Goal: Transaction & Acquisition: Purchase product/service

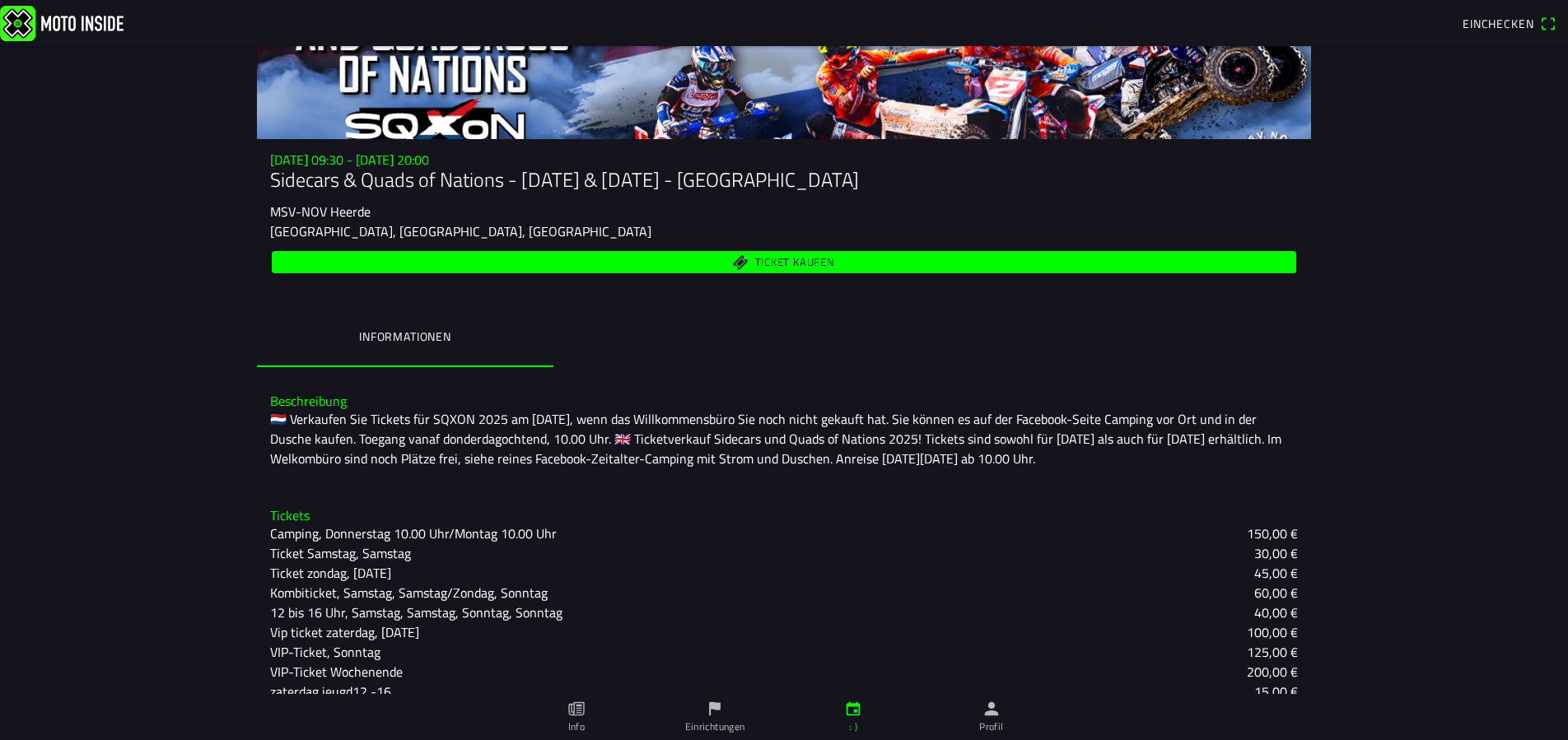
scroll to position [170, 0]
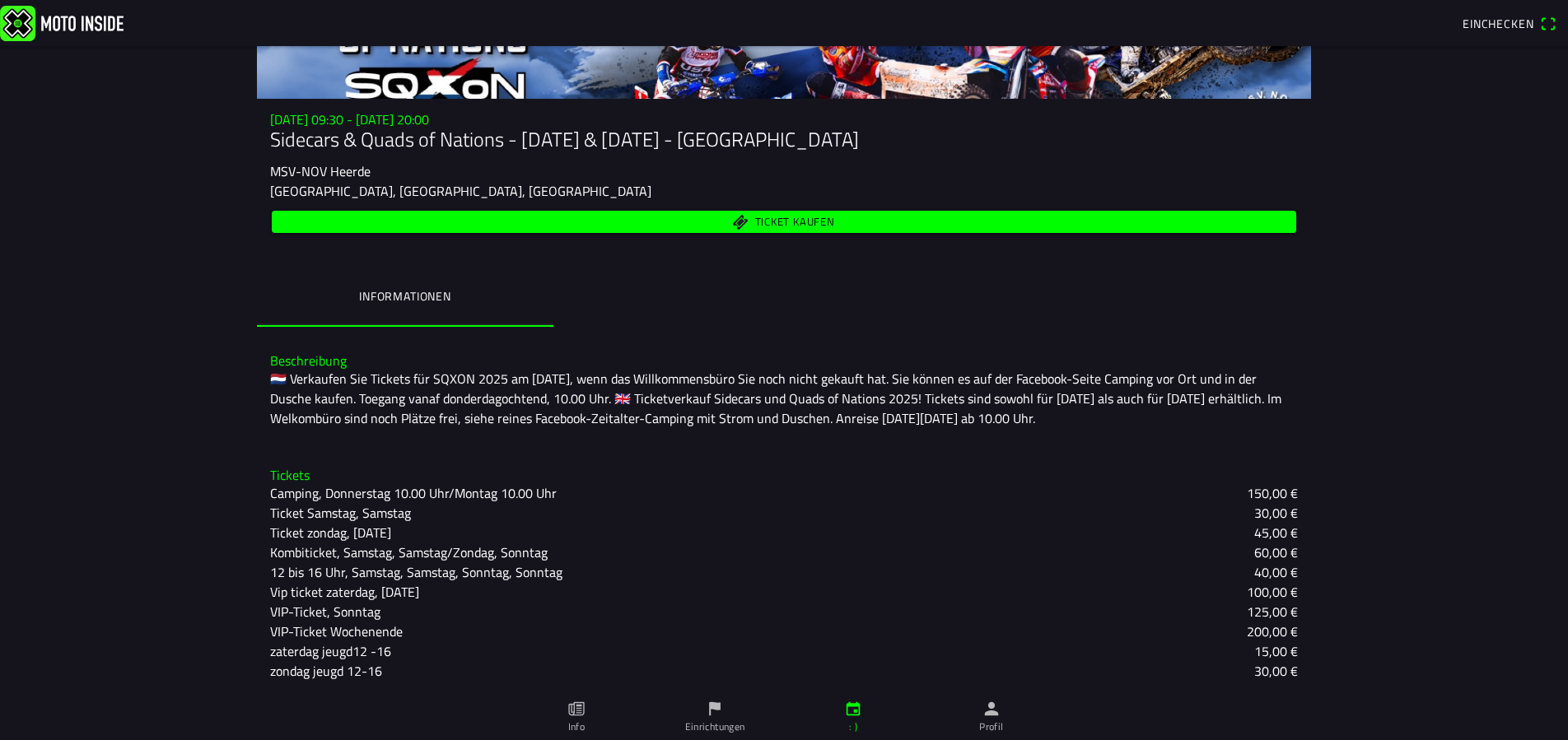
click at [321, 629] on font "VIP-Ticket Wochenende" at bounding box center [337, 631] width 132 height 20
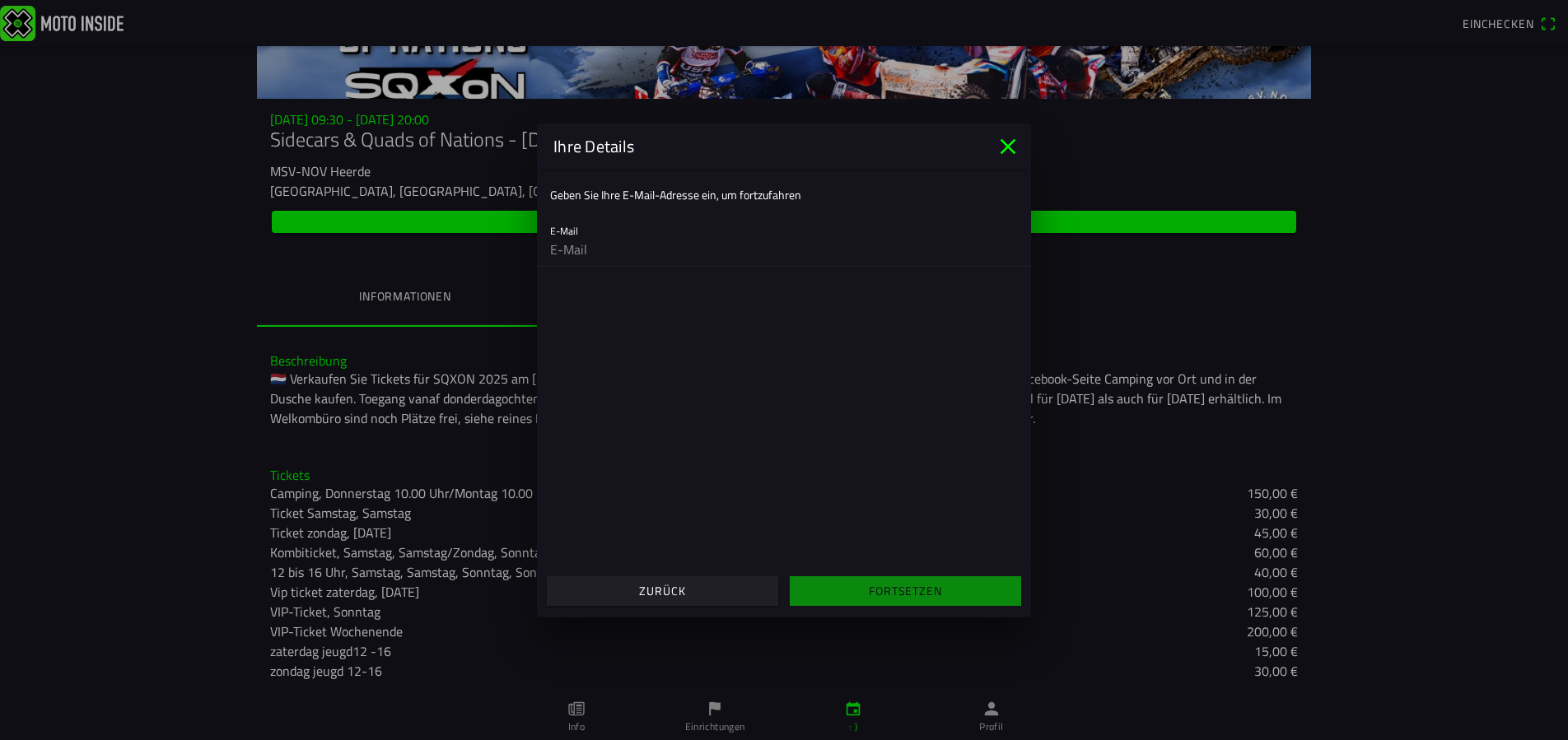
click at [660, 590] on font "Zurück" at bounding box center [662, 590] width 46 height 17
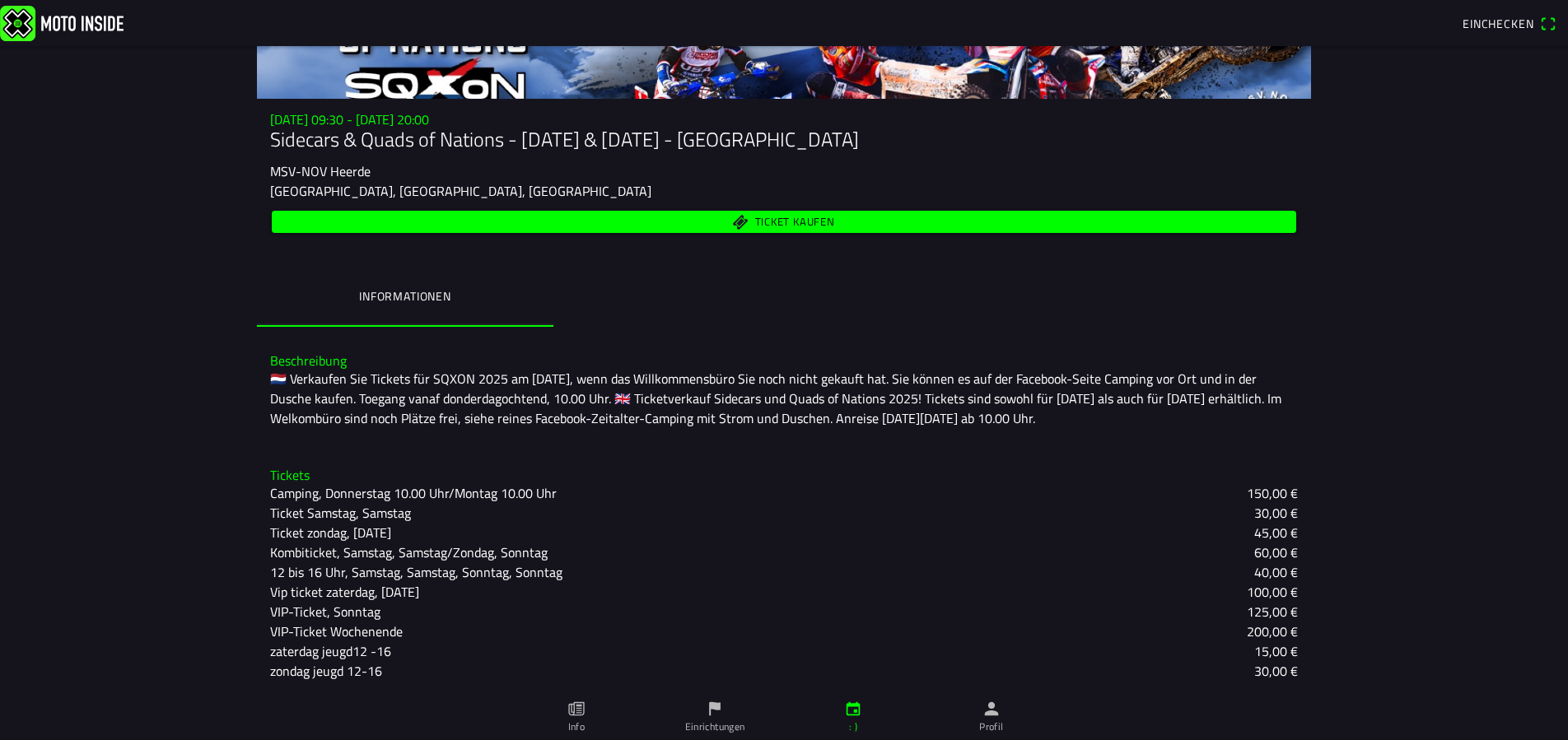
click at [314, 608] on font "VIP-Ticket, Sonntag" at bounding box center [325, 611] width 110 height 20
click at [320, 629] on ion-backdrop at bounding box center [784, 370] width 1568 height 740
click at [414, 556] on font "Kombiticket, Samstag, Samstag/Zondag, Sonntag" at bounding box center [409, 552] width 277 height 20
click at [433, 527] on ion-backdrop at bounding box center [784, 370] width 1568 height 740
click at [342, 631] on font "VIP-Ticket Wochenende" at bounding box center [337, 631] width 132 height 20
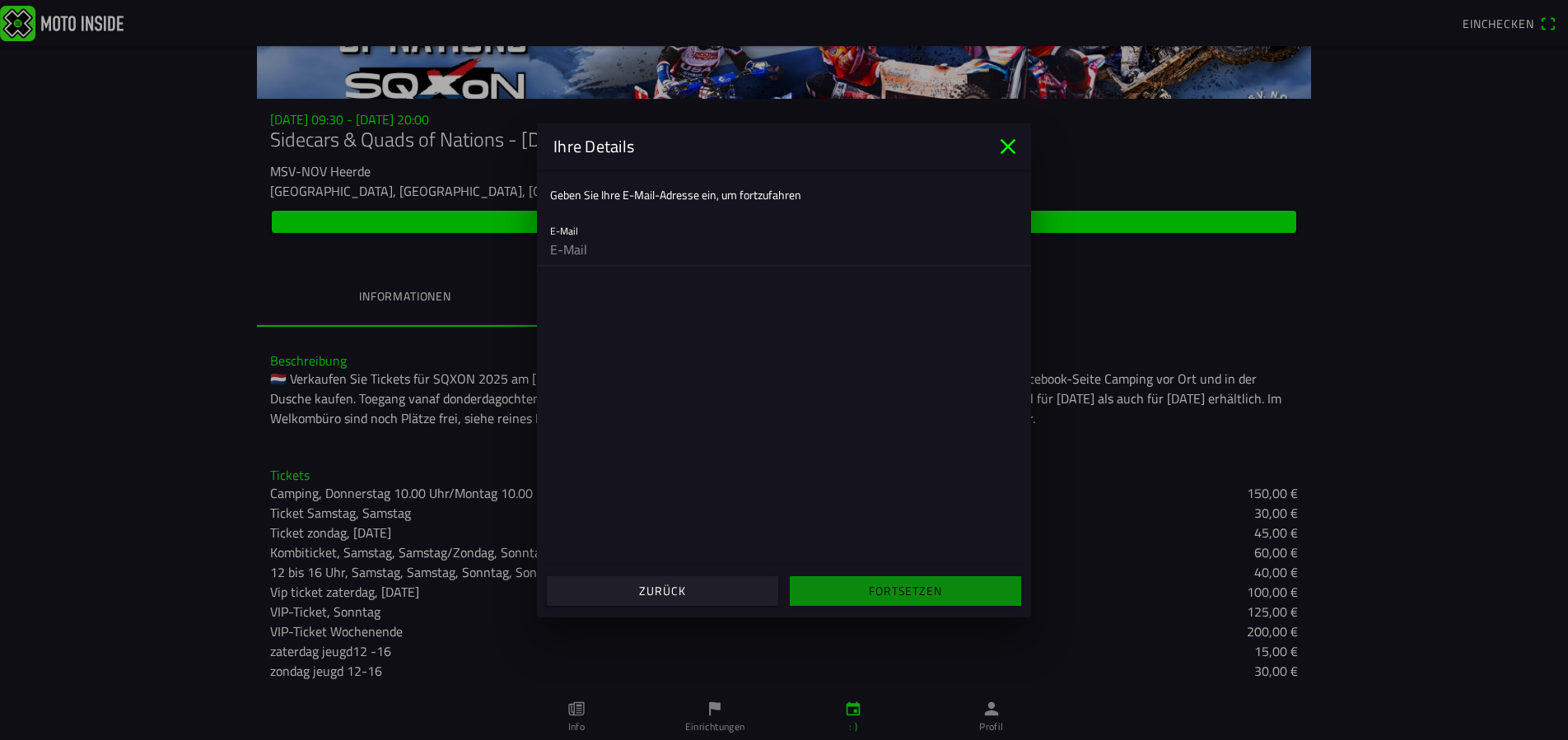
click at [614, 253] on input "email" at bounding box center [784, 250] width 468 height 33
type input "[EMAIL_ADDRESS][DOMAIN_NAME]"
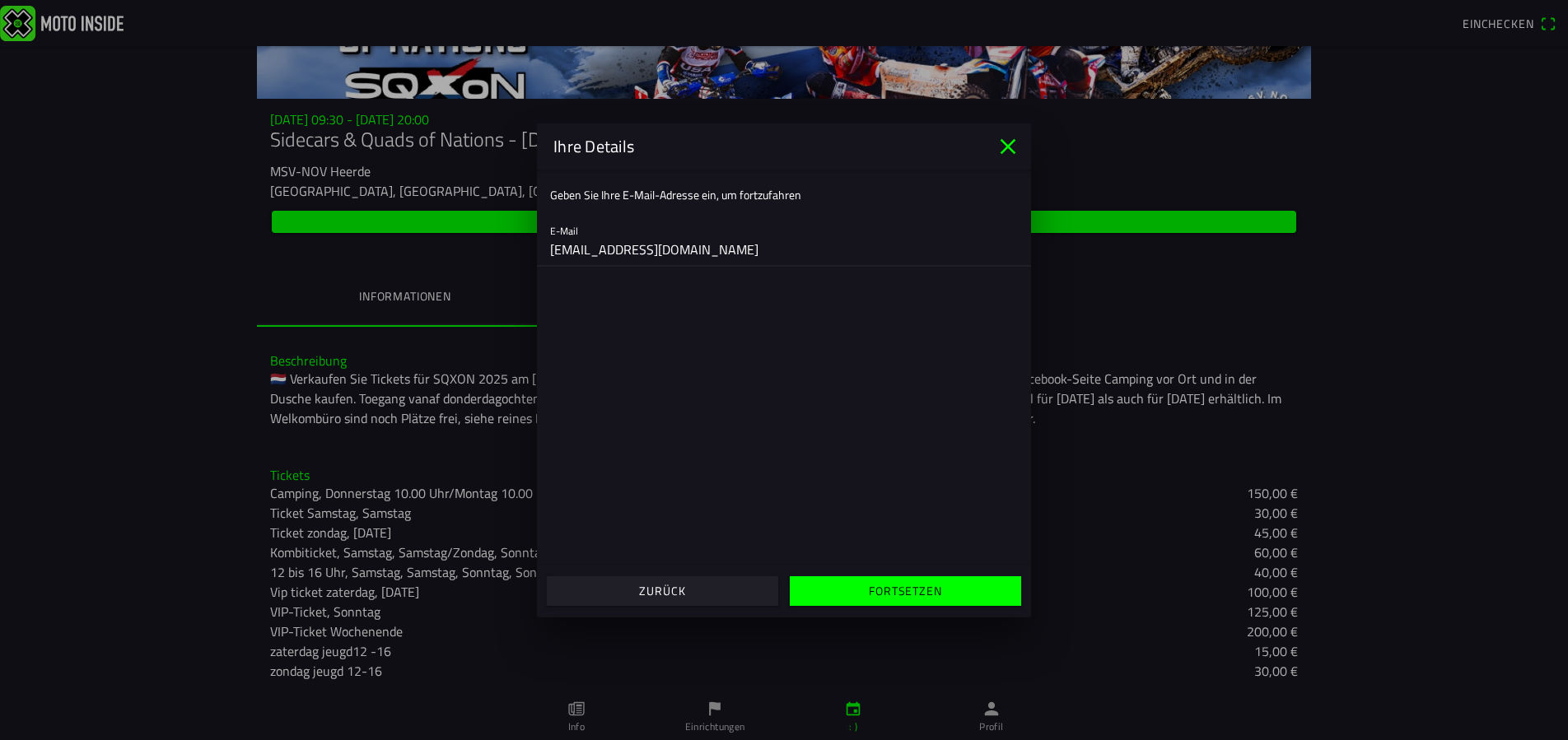
click at [860, 591] on span "Fortsetzen" at bounding box center [904, 591] width 206 height 30
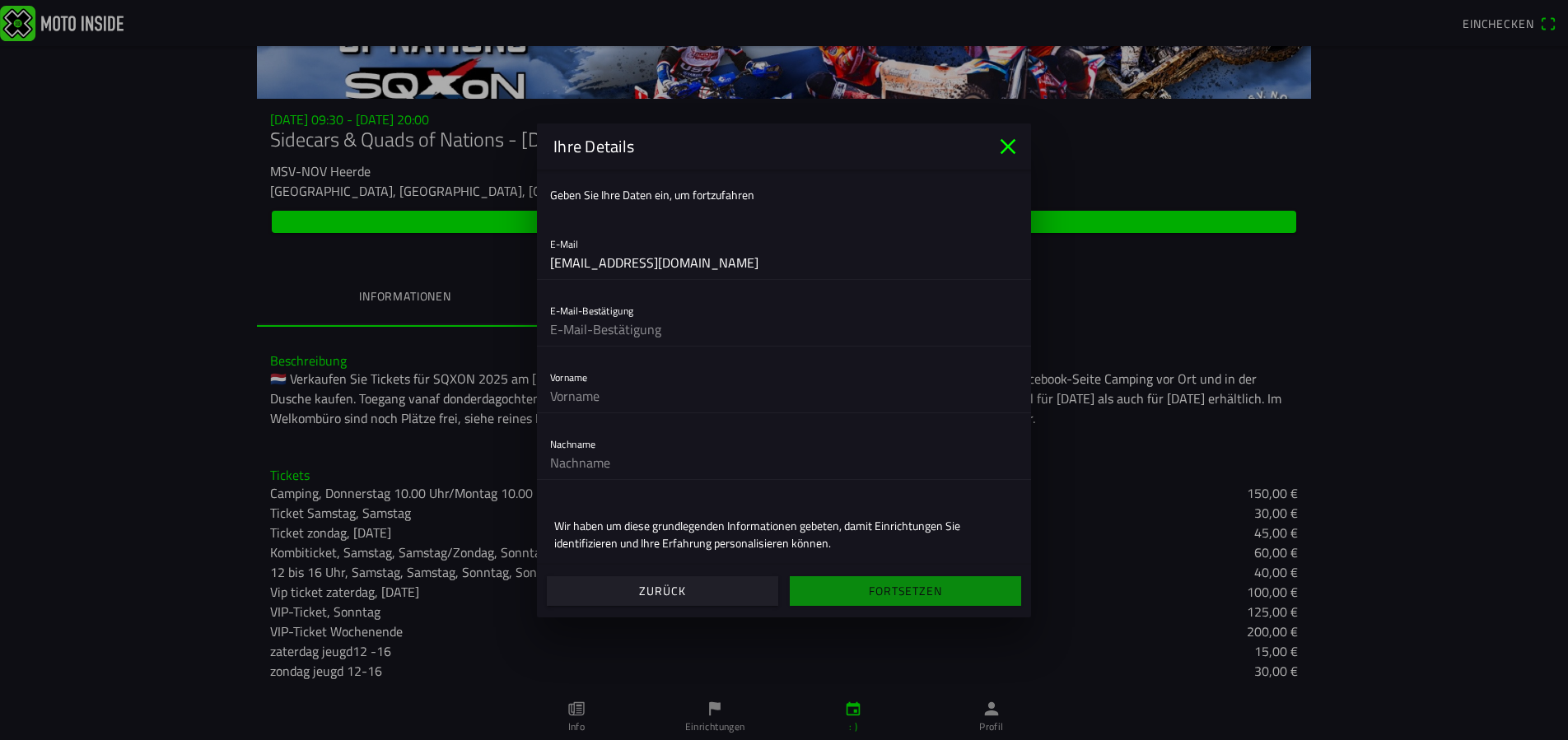
click at [723, 334] on input "text" at bounding box center [784, 330] width 468 height 33
type input "[EMAIL_ADDRESS][DOMAIN_NAME]"
type input "[PERSON_NAME]"
type input "Baumann"
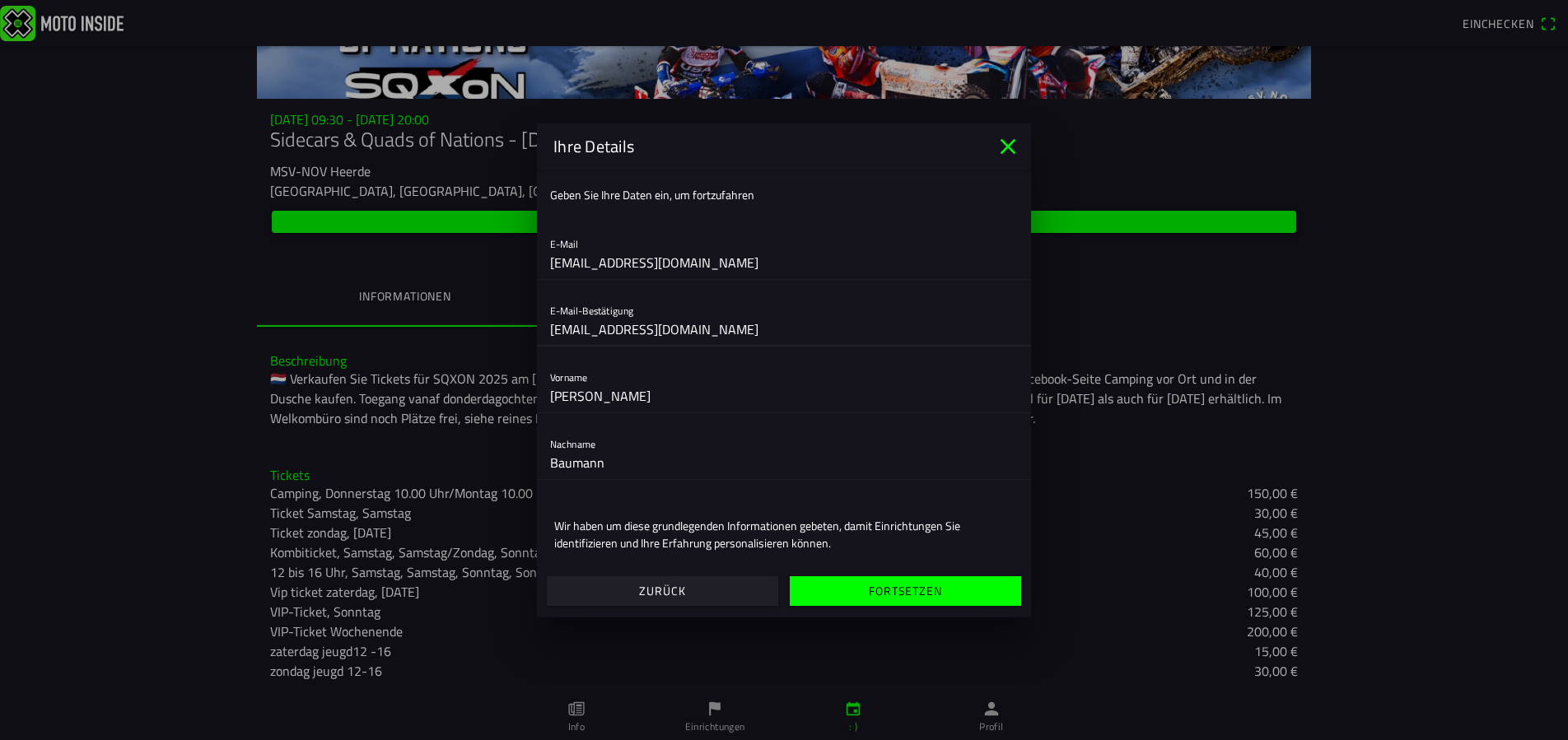
click at [902, 592] on font "Fortsetzen" at bounding box center [904, 590] width 72 height 17
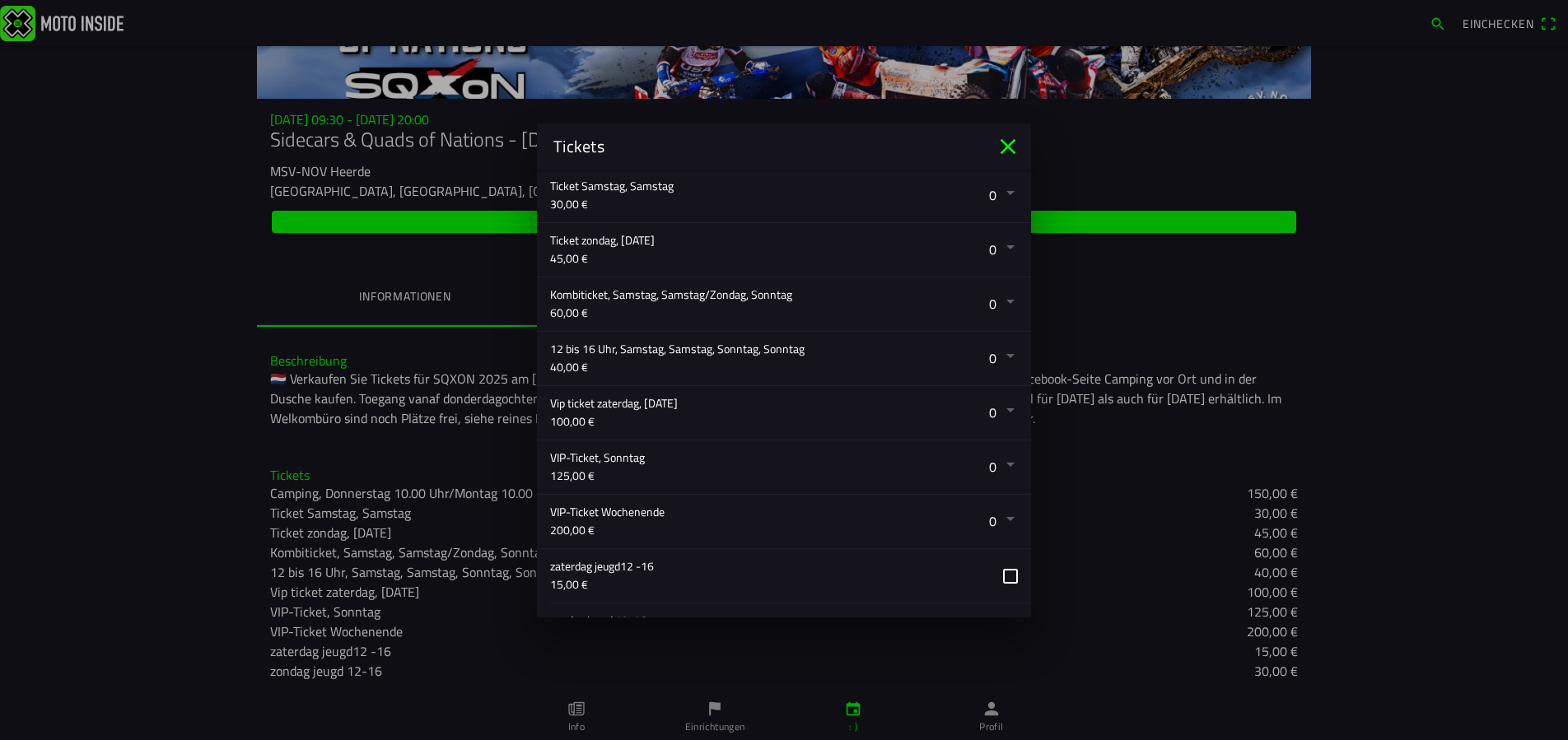
scroll to position [411, 0]
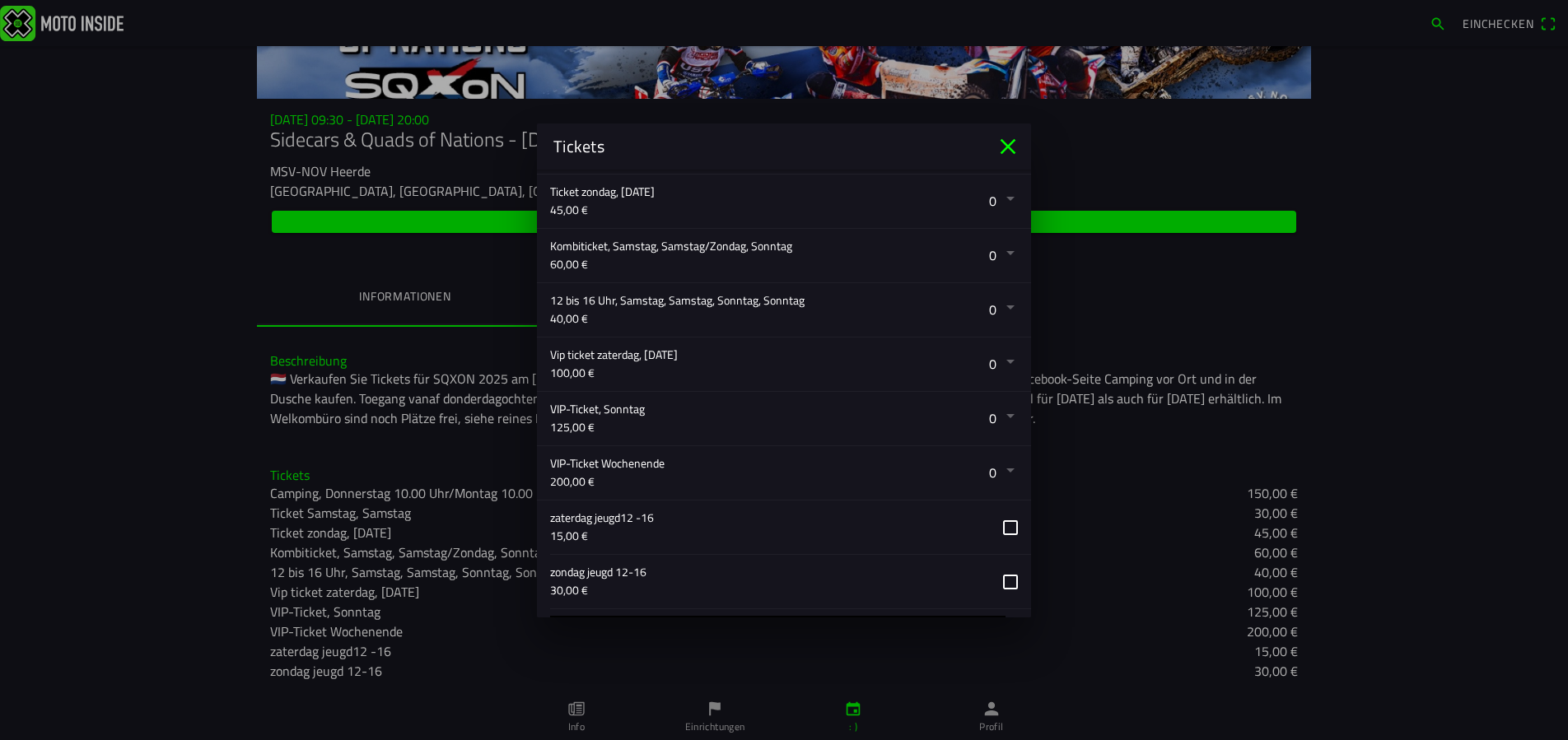
click at [999, 470] on button "button" at bounding box center [790, 473] width 481 height 54
click at [849, 589] on ion-backdrop at bounding box center [784, 370] width 1568 height 740
click at [635, 461] on button "button" at bounding box center [790, 473] width 481 height 54
click at [763, 624] on ion-backdrop at bounding box center [784, 370] width 1568 height 740
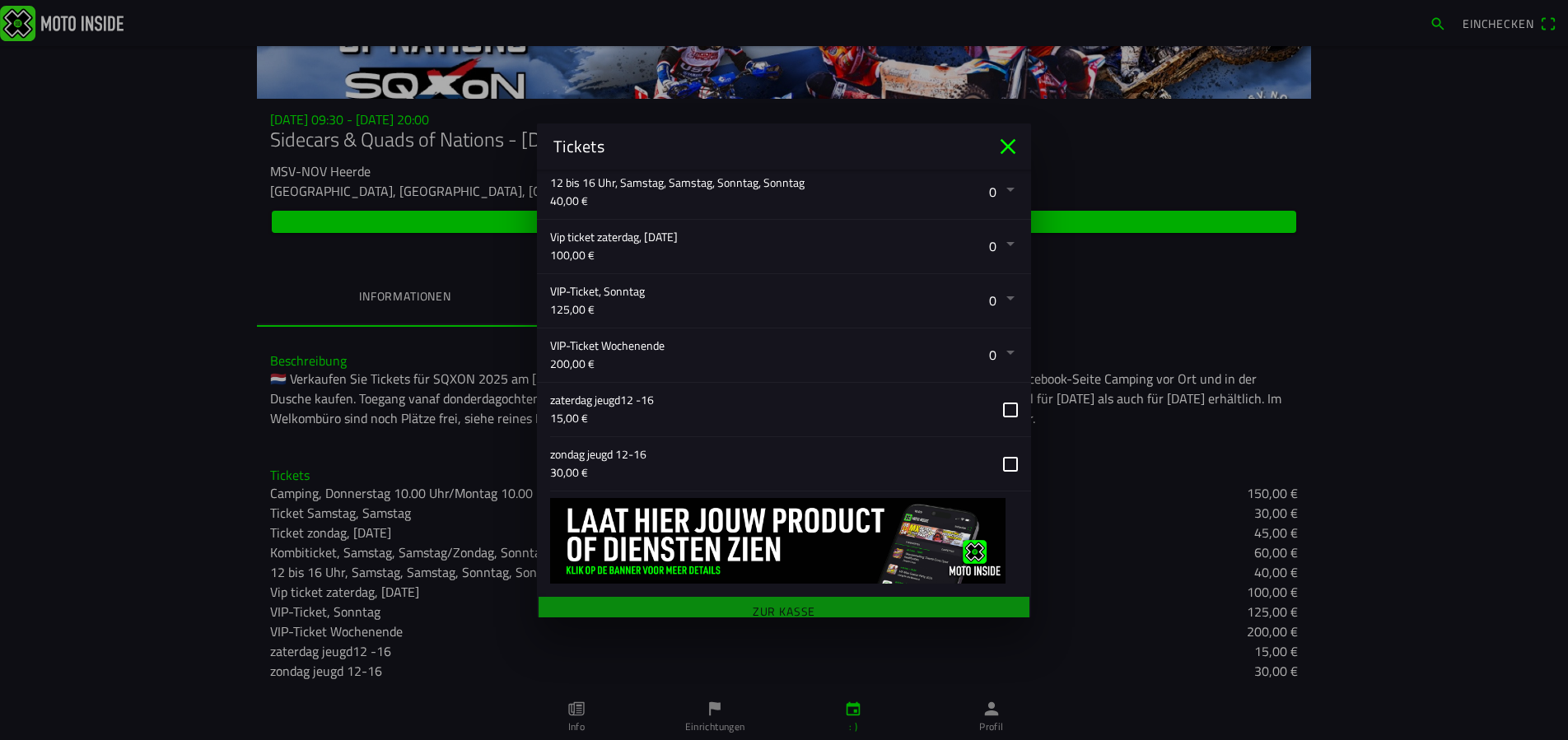
scroll to position [542, 0]
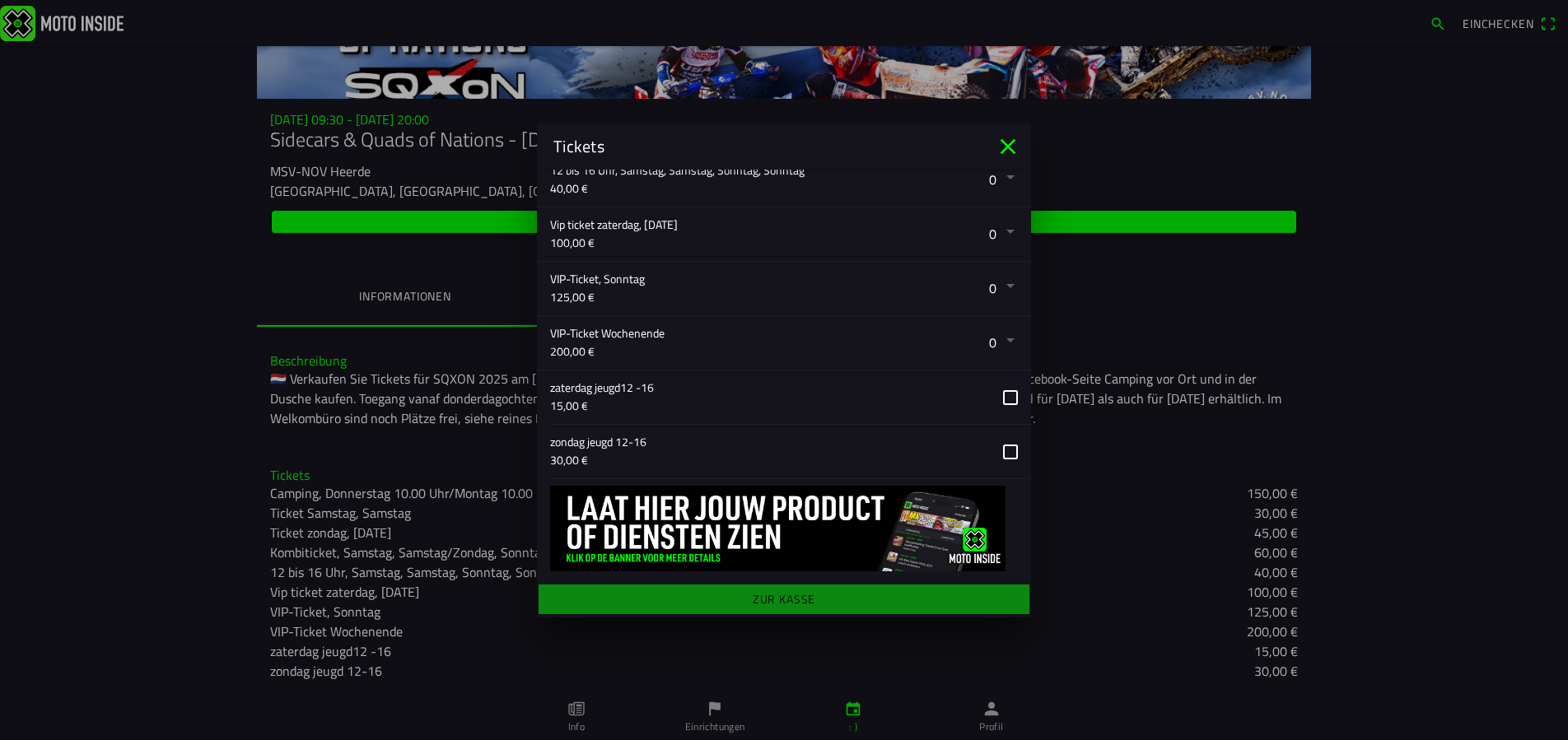
click at [708, 528] on img at bounding box center [777, 529] width 456 height 85
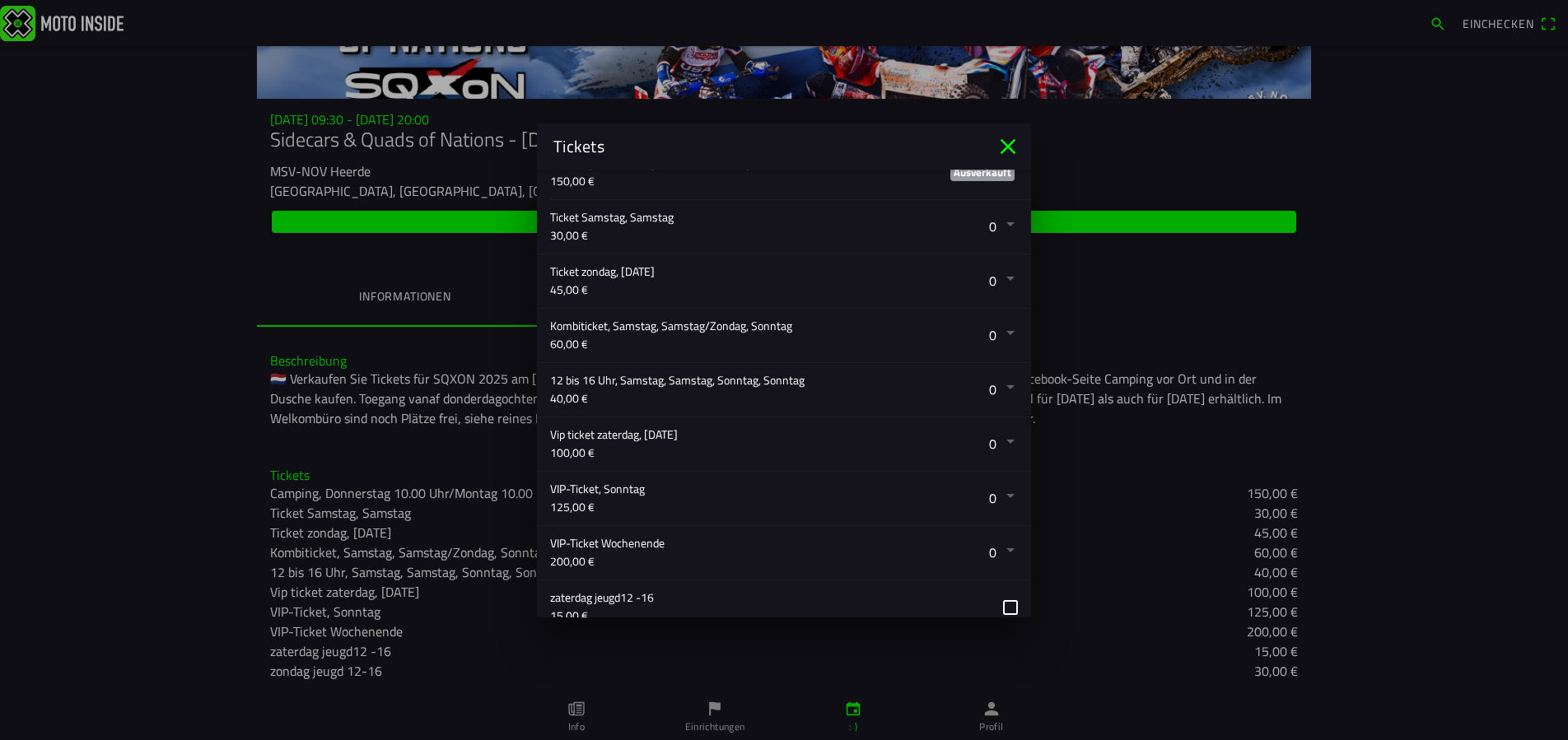
scroll to position [295, 0]
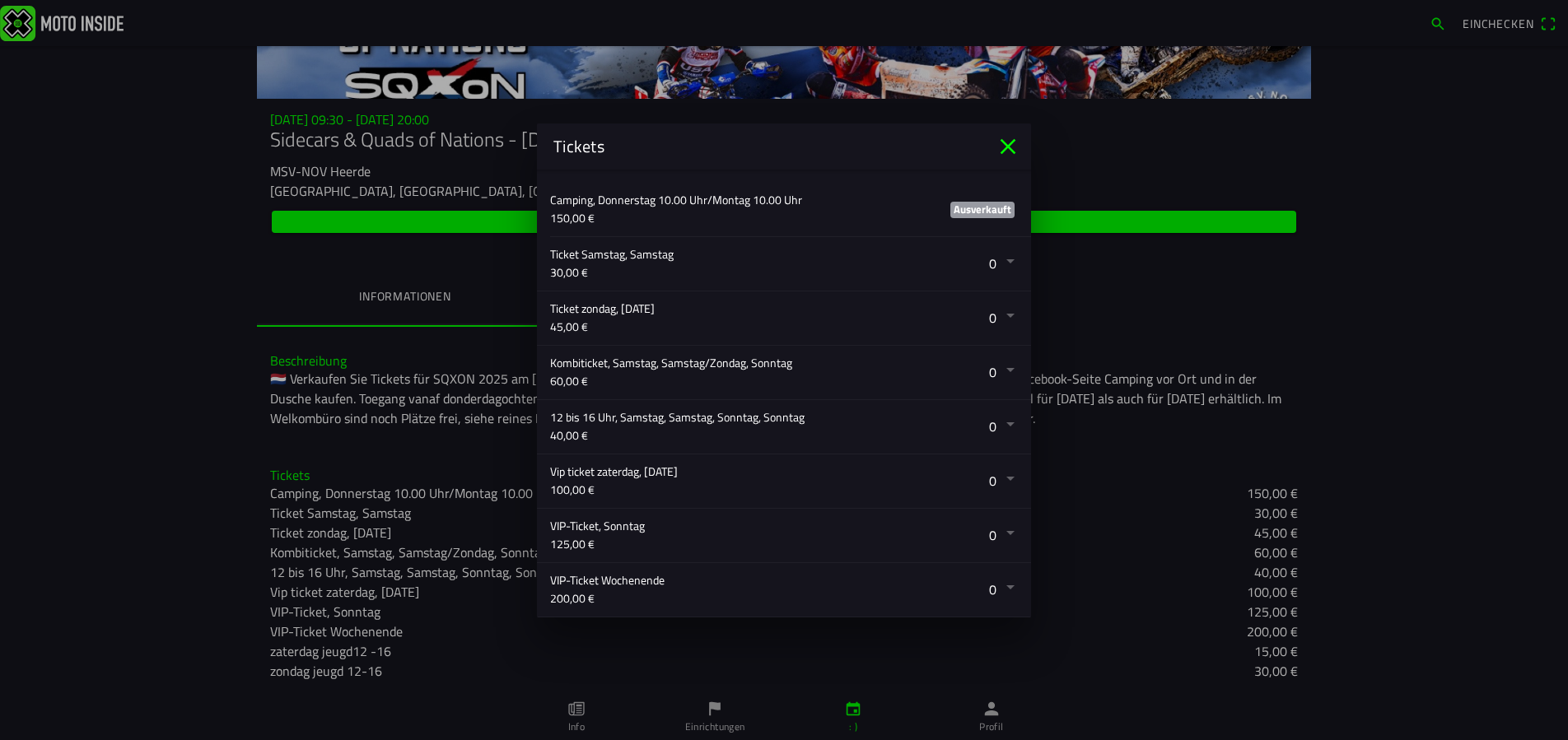
click at [1013, 143] on icon "schließen" at bounding box center [1008, 146] width 16 height 16
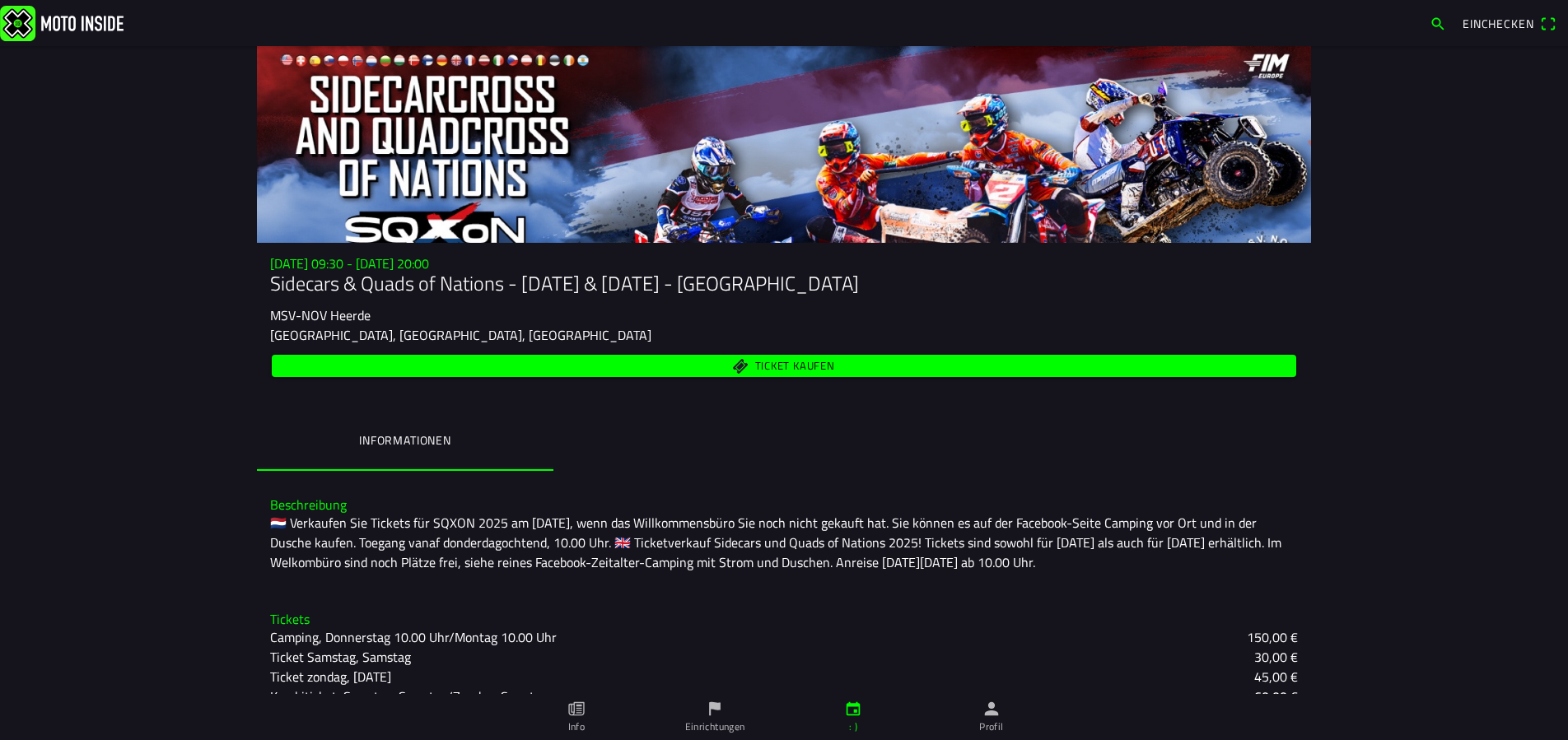
scroll to position [0, 0]
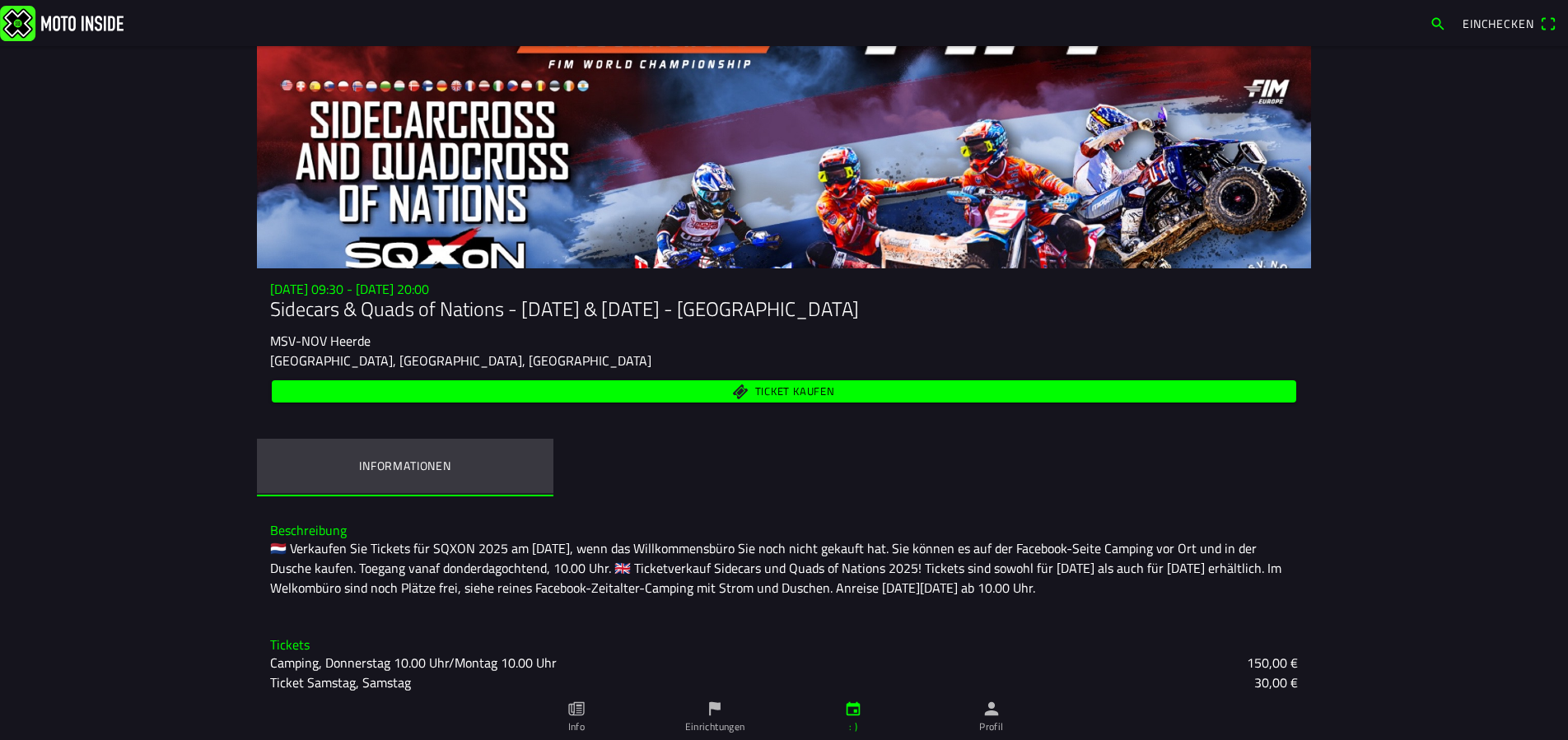
click at [404, 463] on font "Informationen" at bounding box center [405, 465] width 92 height 17
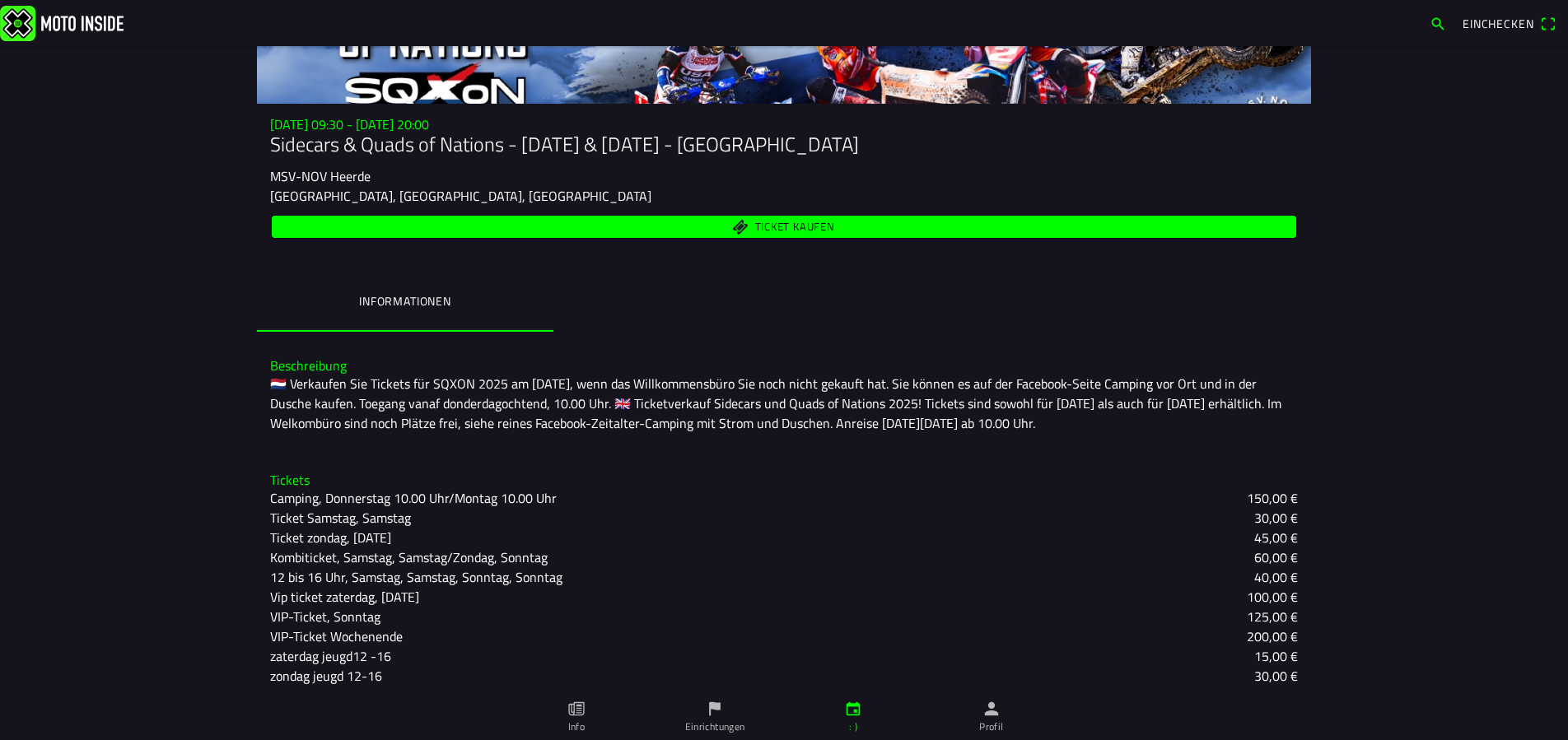
scroll to position [170, 0]
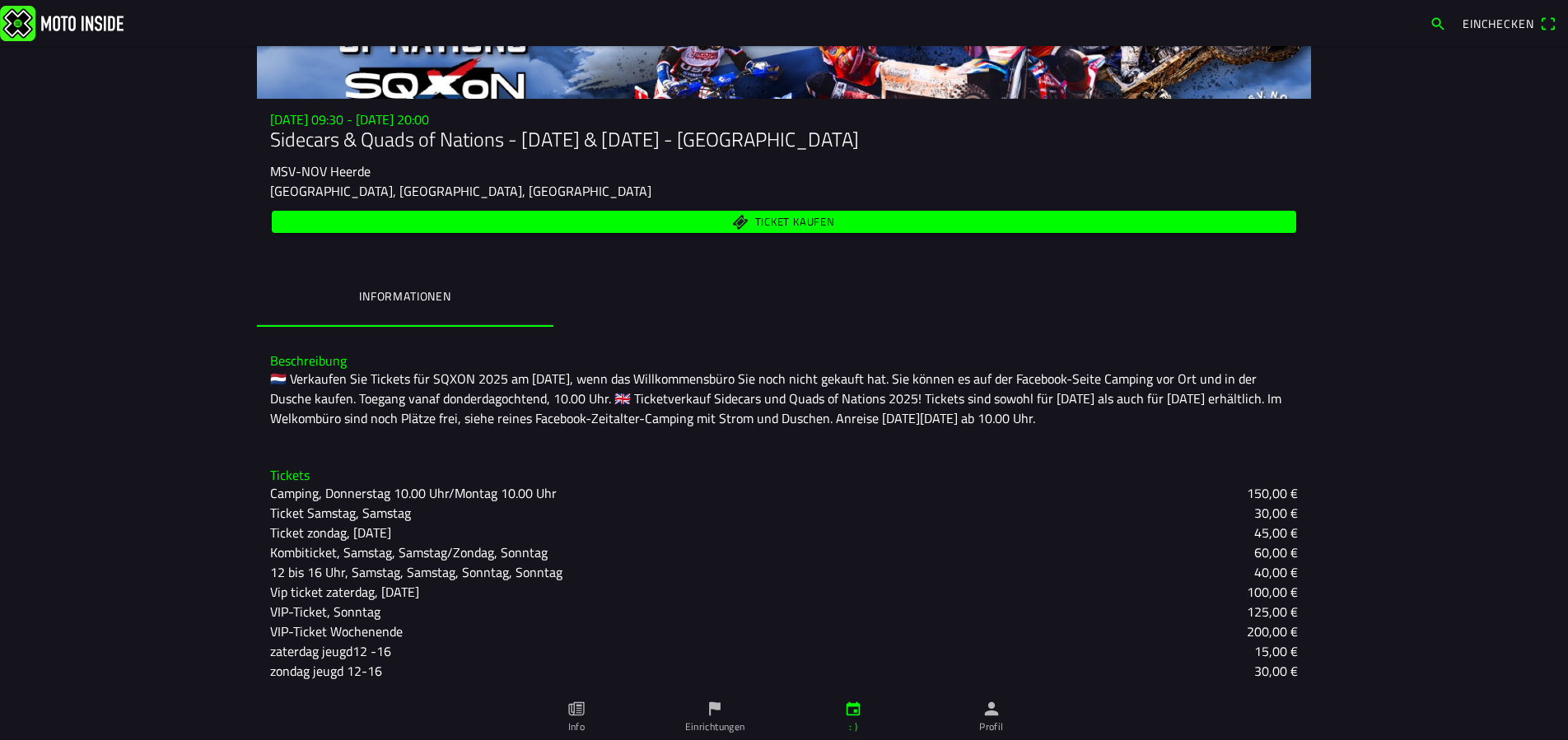
click at [370, 627] on font "VIP-Ticket Wochenende" at bounding box center [337, 631] width 132 height 20
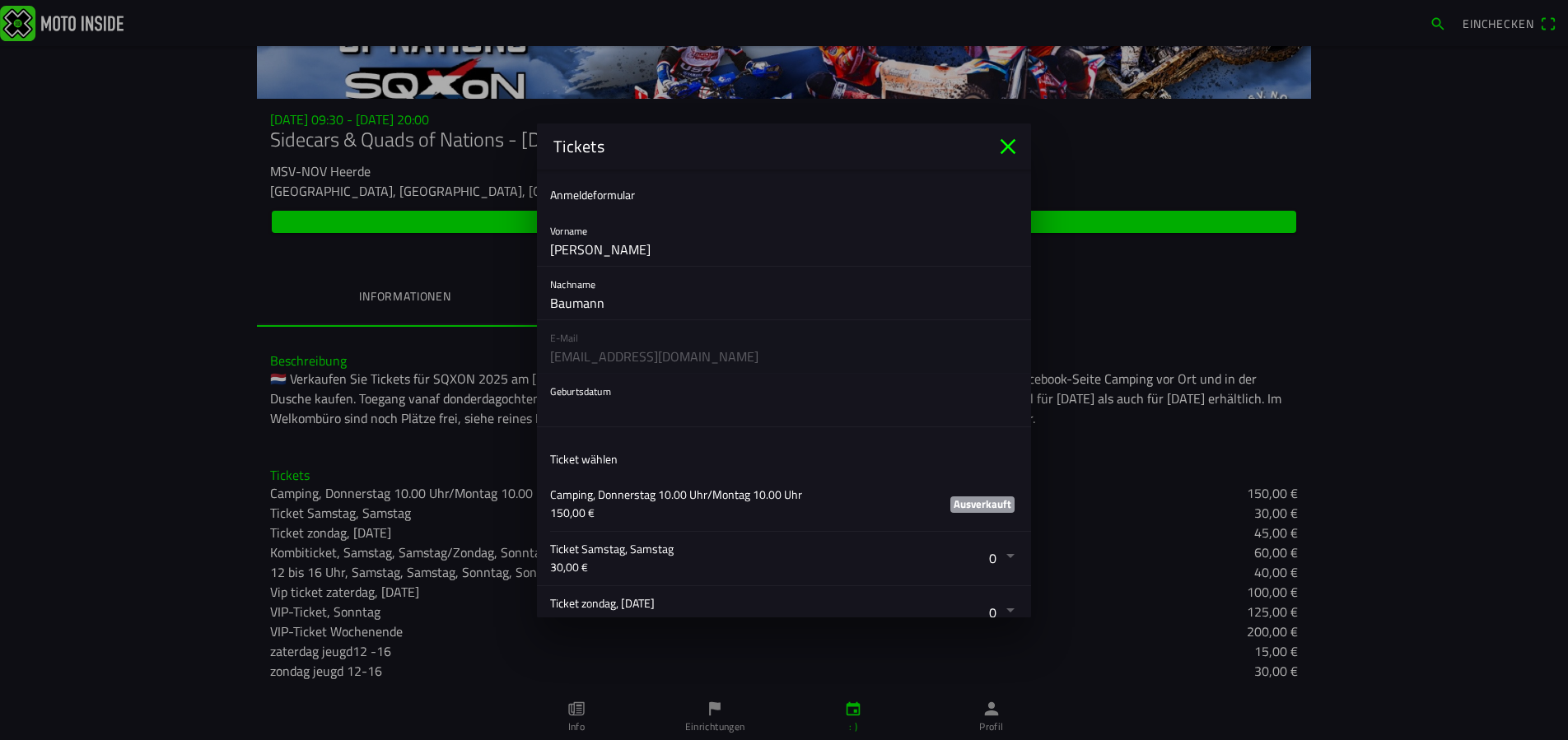
click at [1003, 138] on icon "schließen" at bounding box center [1008, 146] width 26 height 26
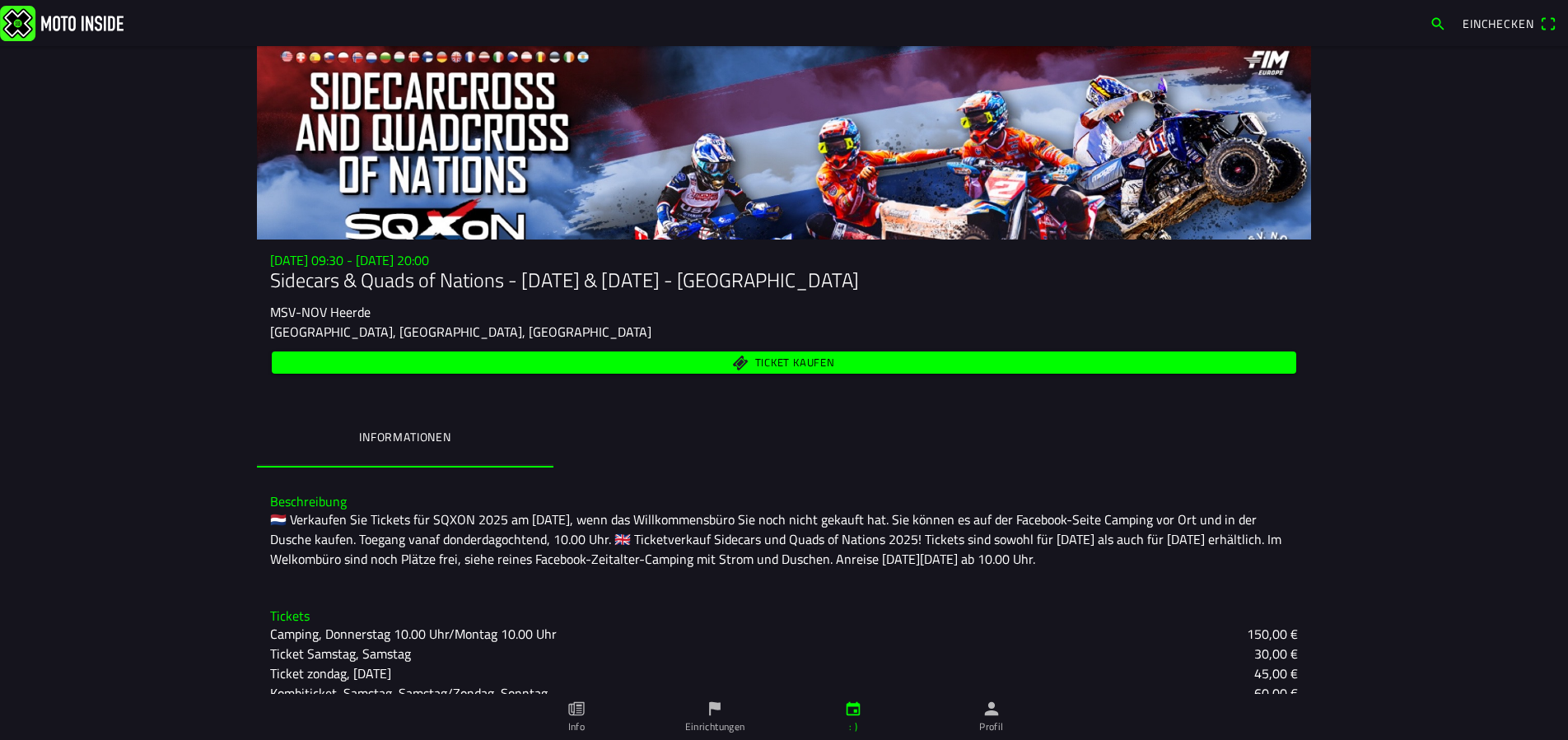
scroll to position [0, 0]
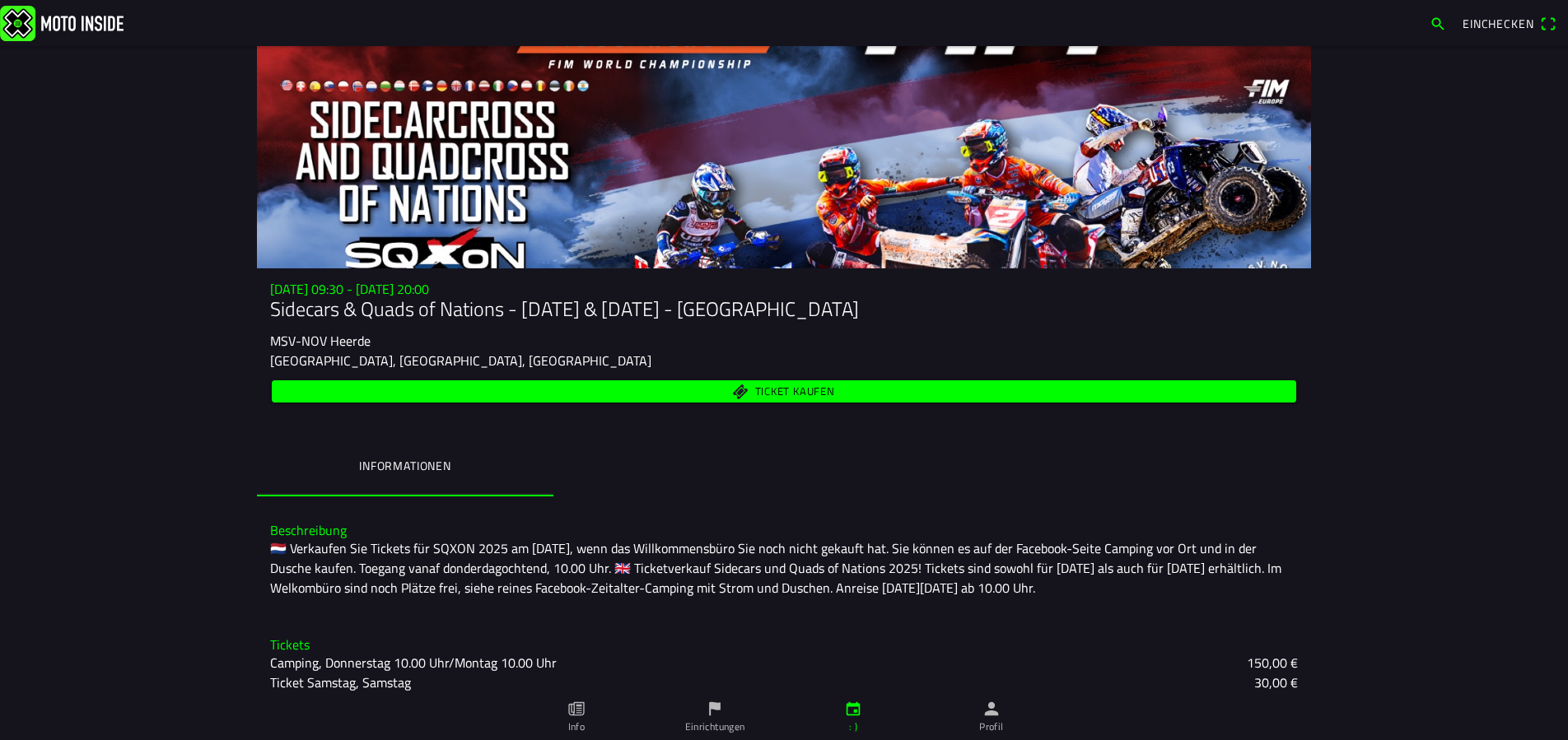
click at [770, 383] on font "Ticket kaufen" at bounding box center [795, 390] width 80 height 17
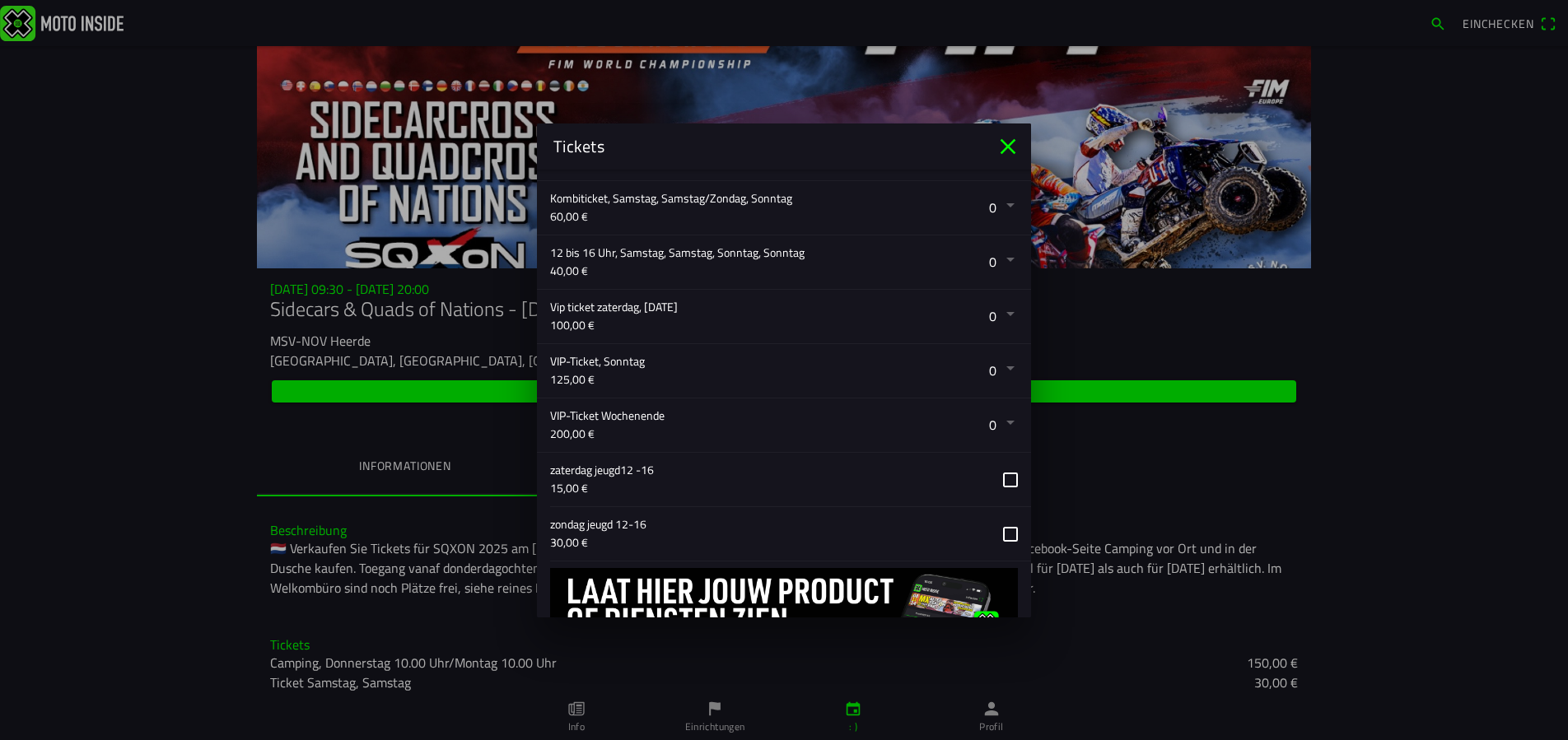
scroll to position [377, 0]
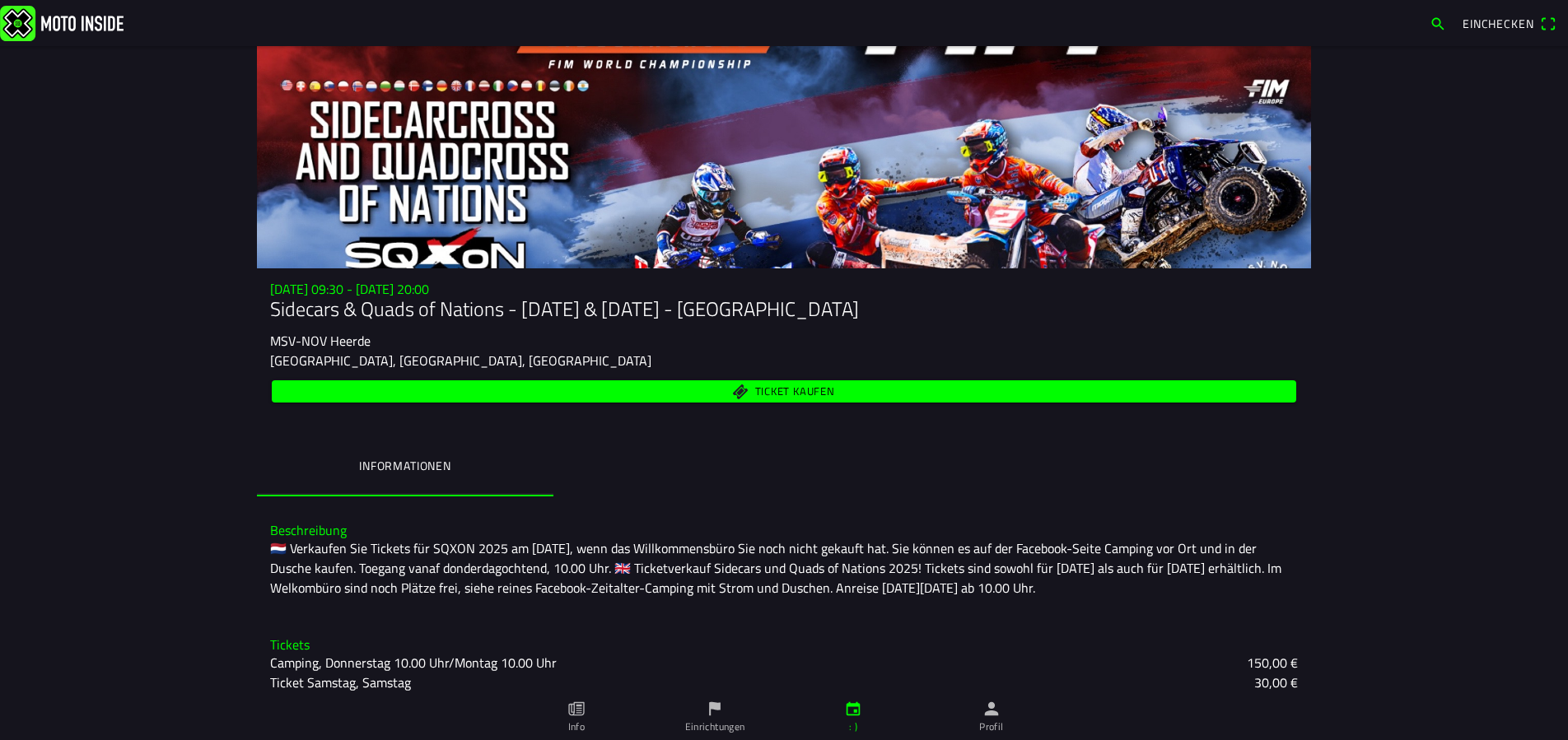
click at [1511, 23] on ion-backdrop at bounding box center [784, 370] width 1568 height 740
click at [1530, 19] on font "Einchecken" at bounding box center [1498, 23] width 70 height 17
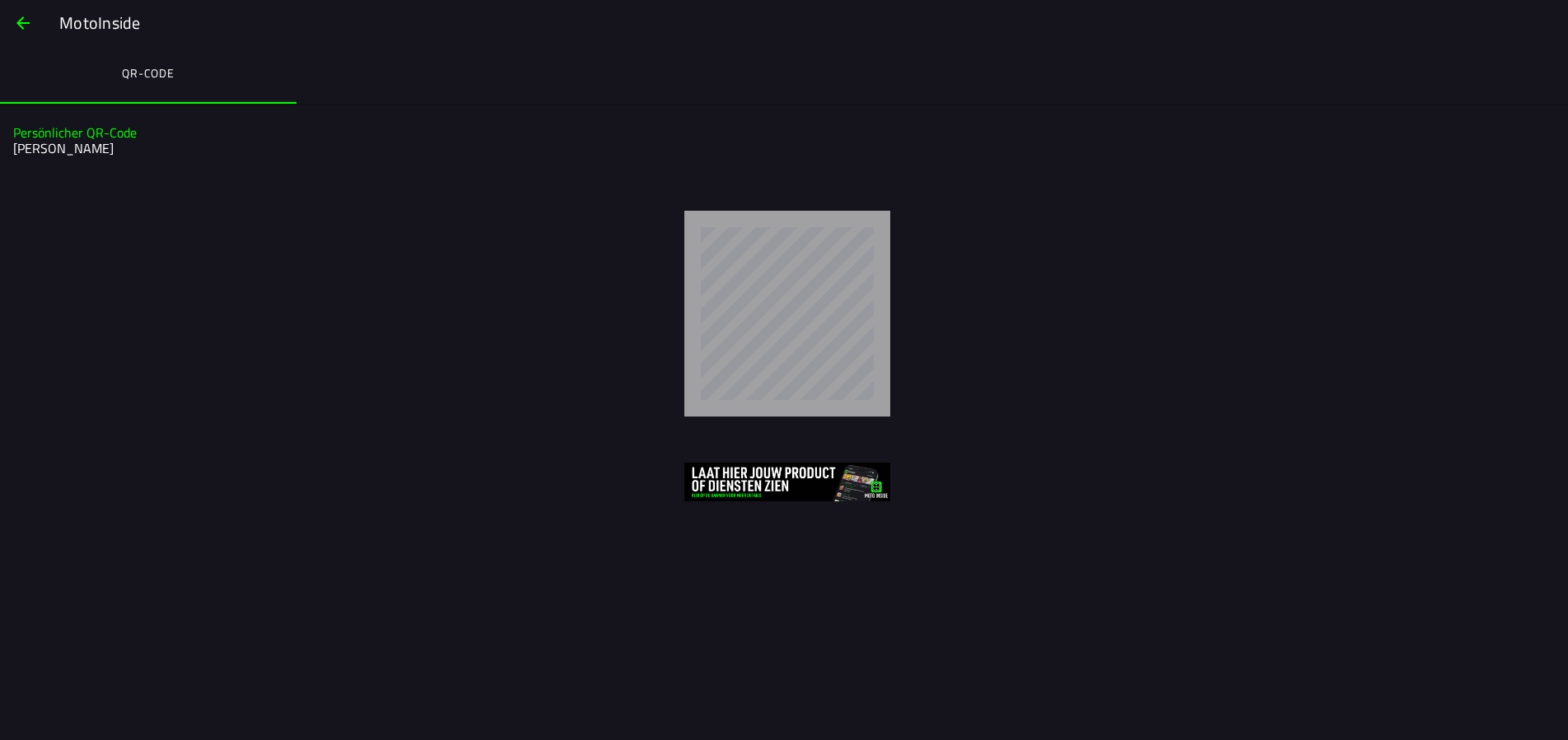
drag, startPoint x: 1530, startPoint y: 19, endPoint x: 1105, endPoint y: 141, distance: 442.2
click at [1105, 141] on h2 "[PERSON_NAME]" at bounding box center [782, 149] width 1538 height 16
